Goal: Find contact information: Find contact information

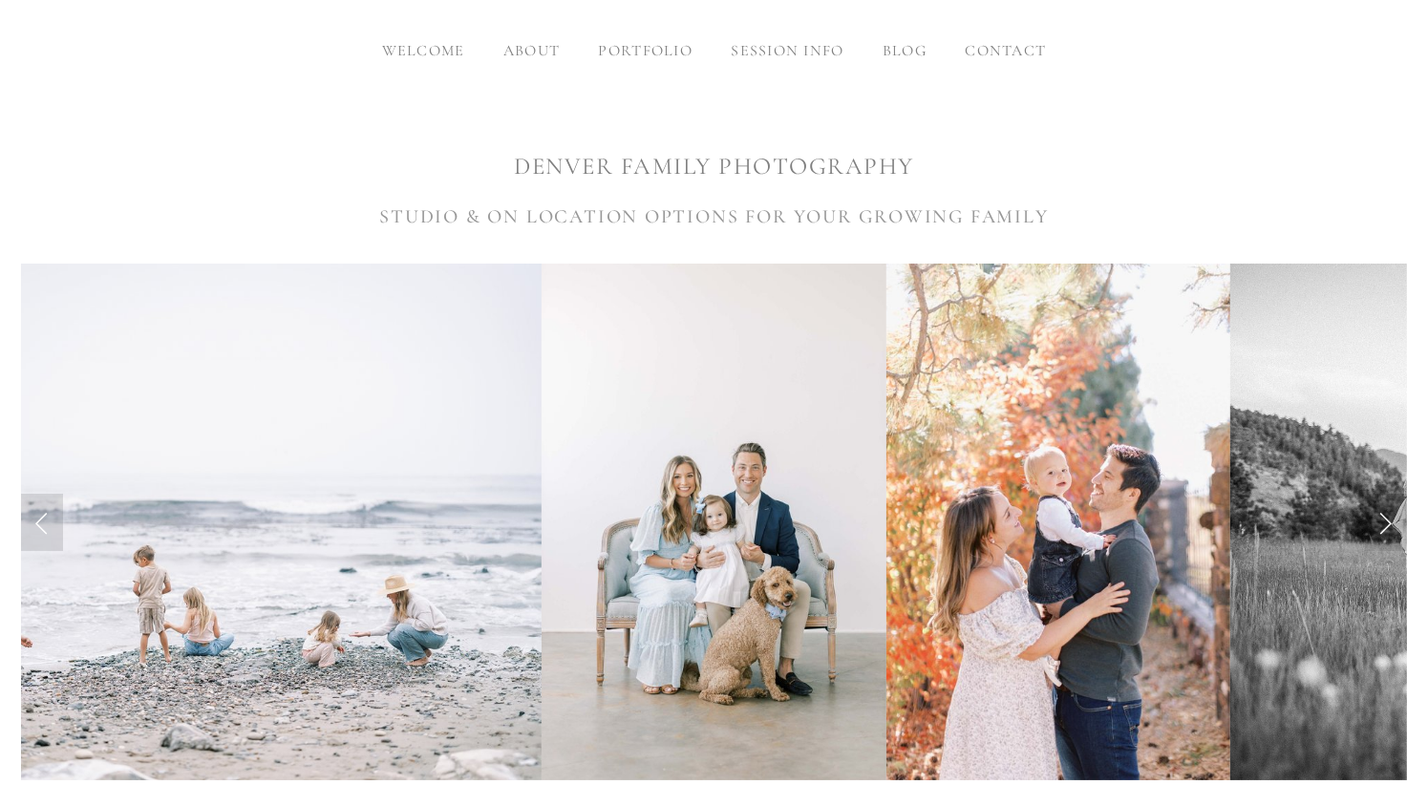
scroll to position [96, 0]
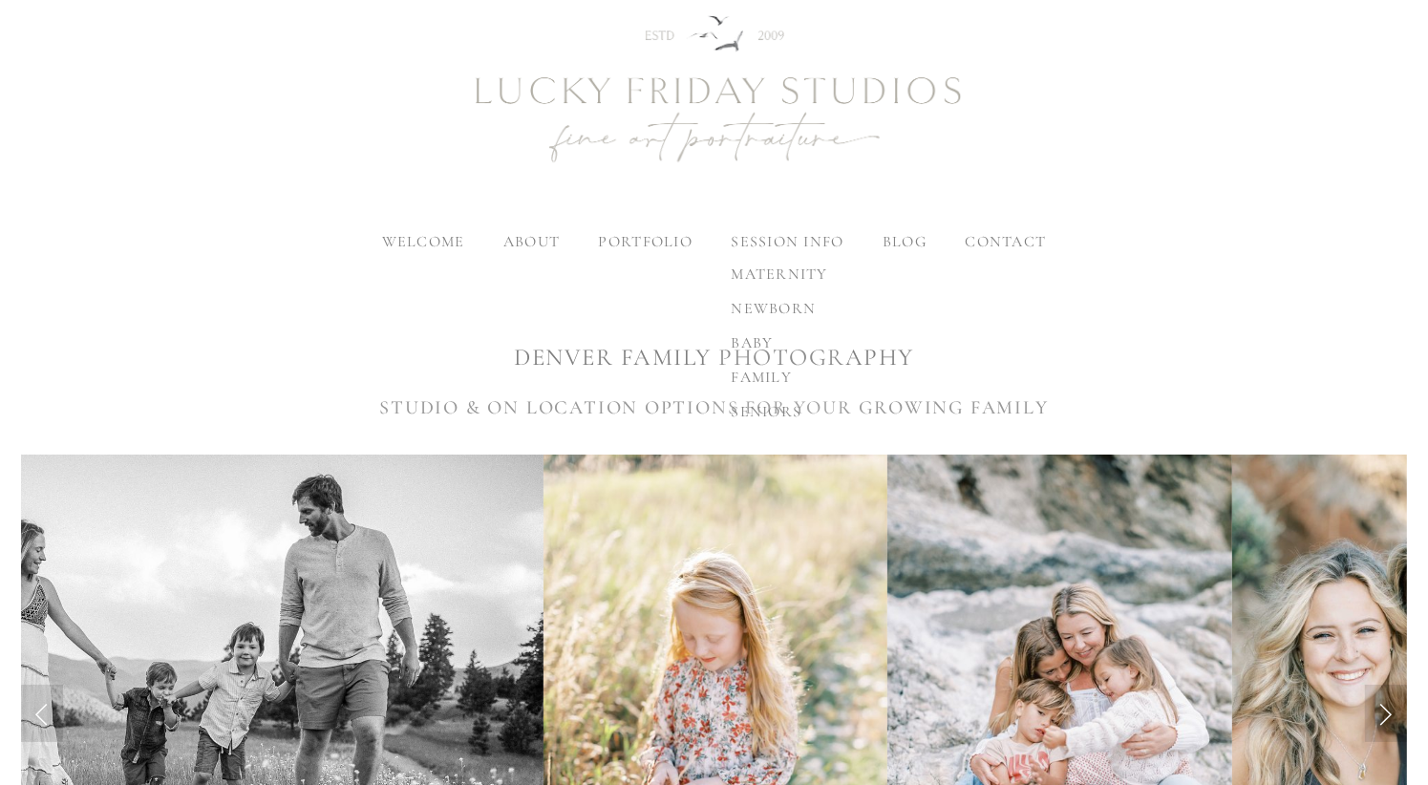
click at [786, 275] on span "maternity" at bounding box center [779, 274] width 97 height 19
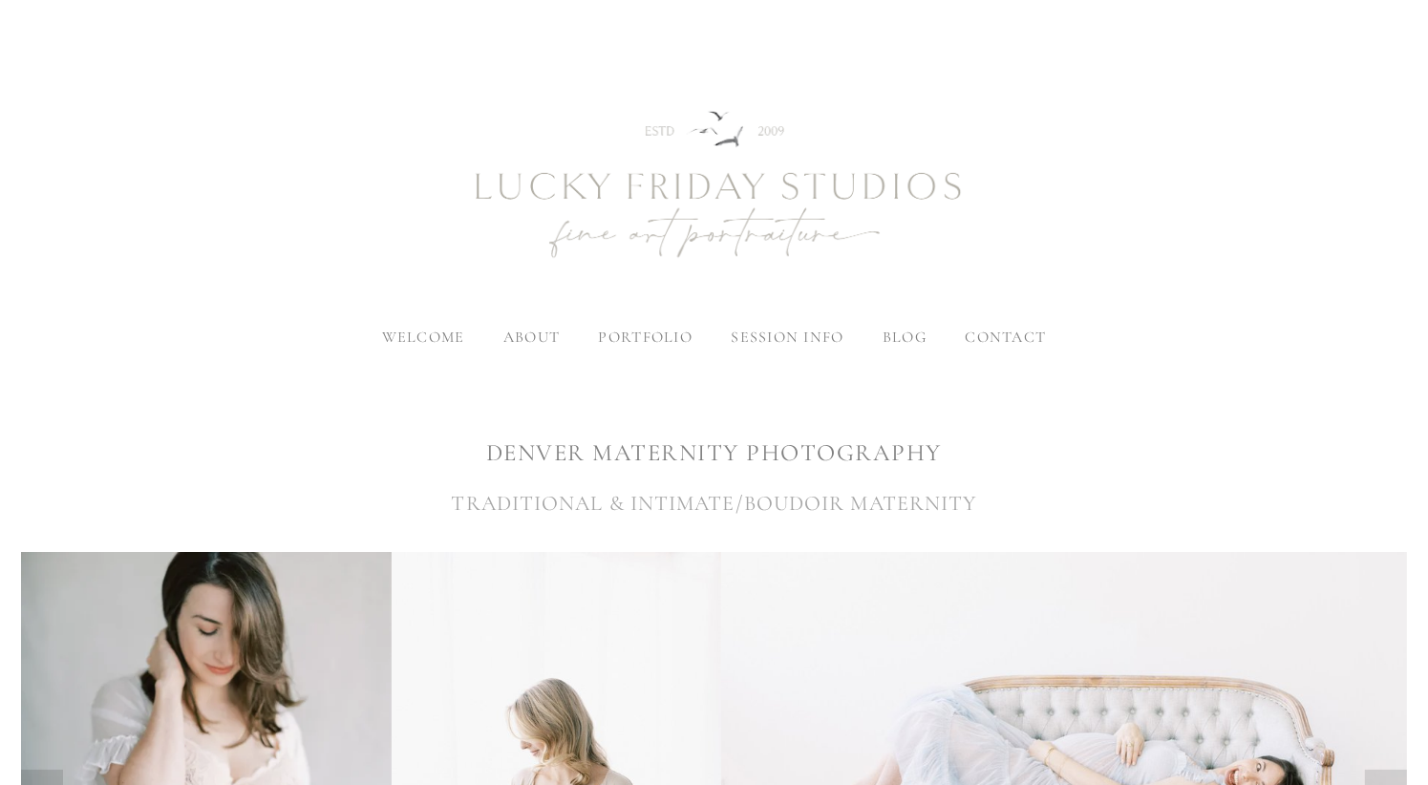
click at [1004, 331] on span "contact" at bounding box center [1005, 337] width 81 height 19
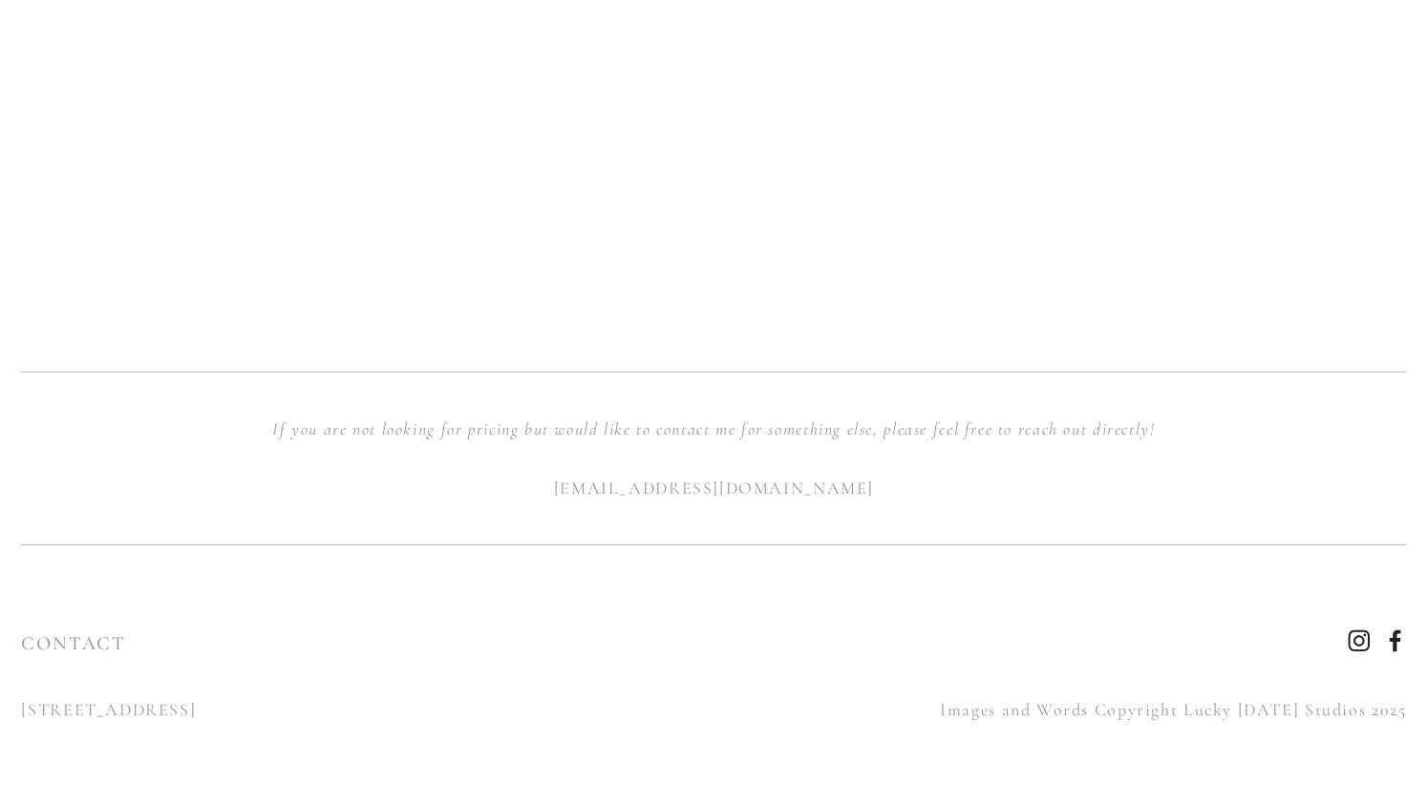
scroll to position [1960, 0]
